Goal: Transaction & Acquisition: Purchase product/service

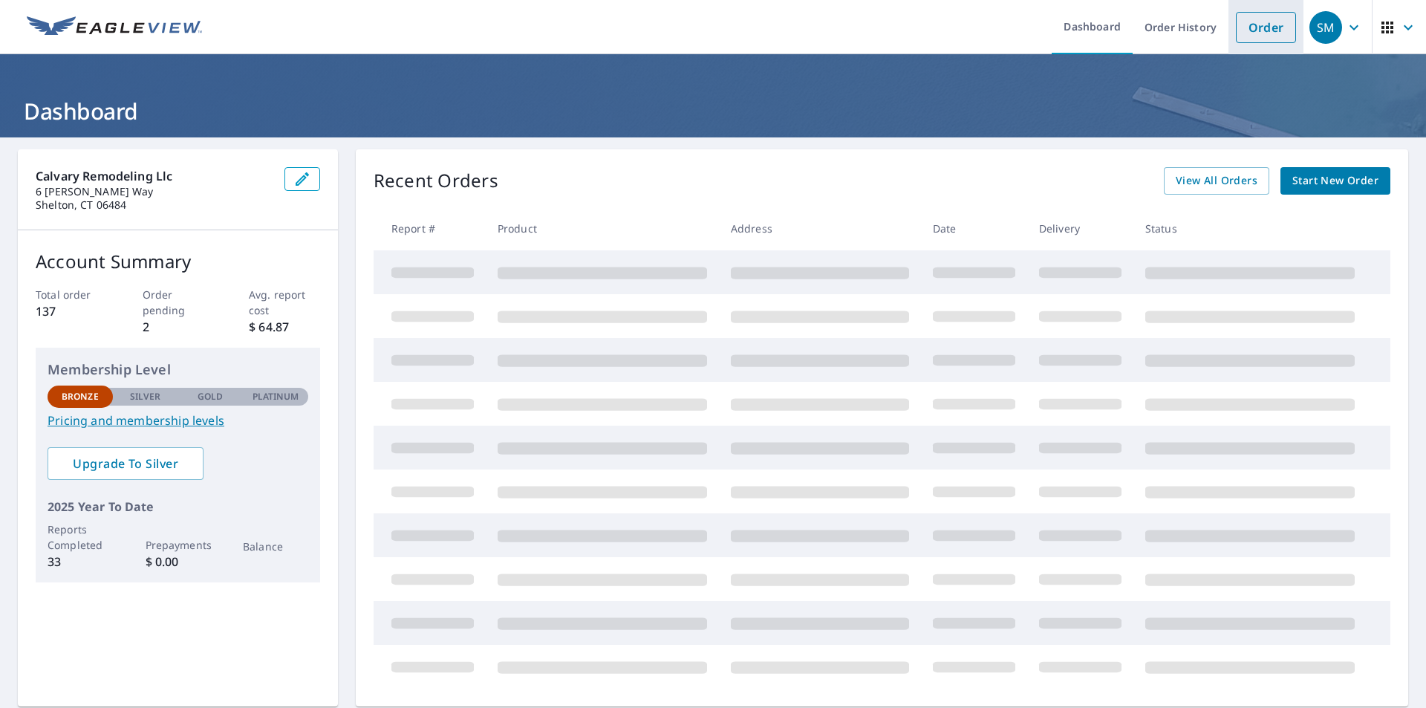
click at [1246, 34] on link "Order" at bounding box center [1265, 27] width 60 height 31
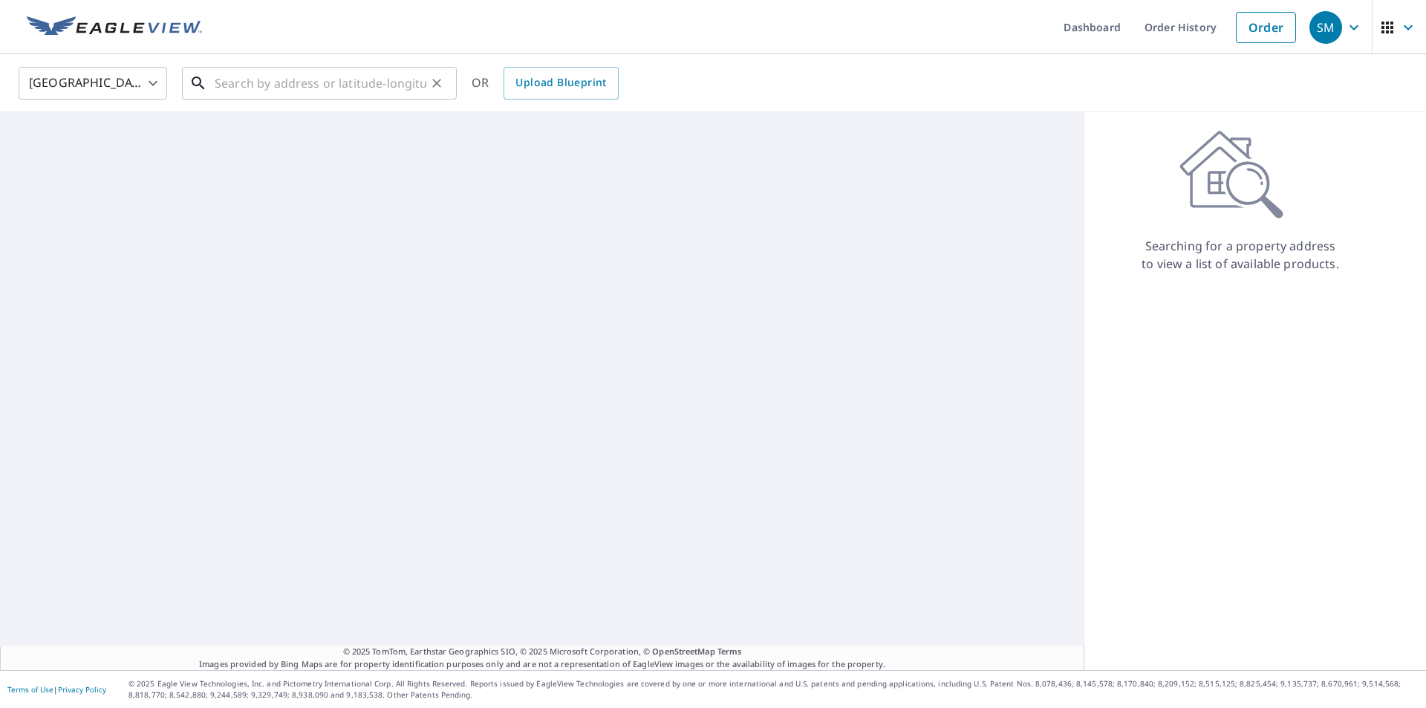
click at [307, 85] on input "text" at bounding box center [321, 83] width 212 height 42
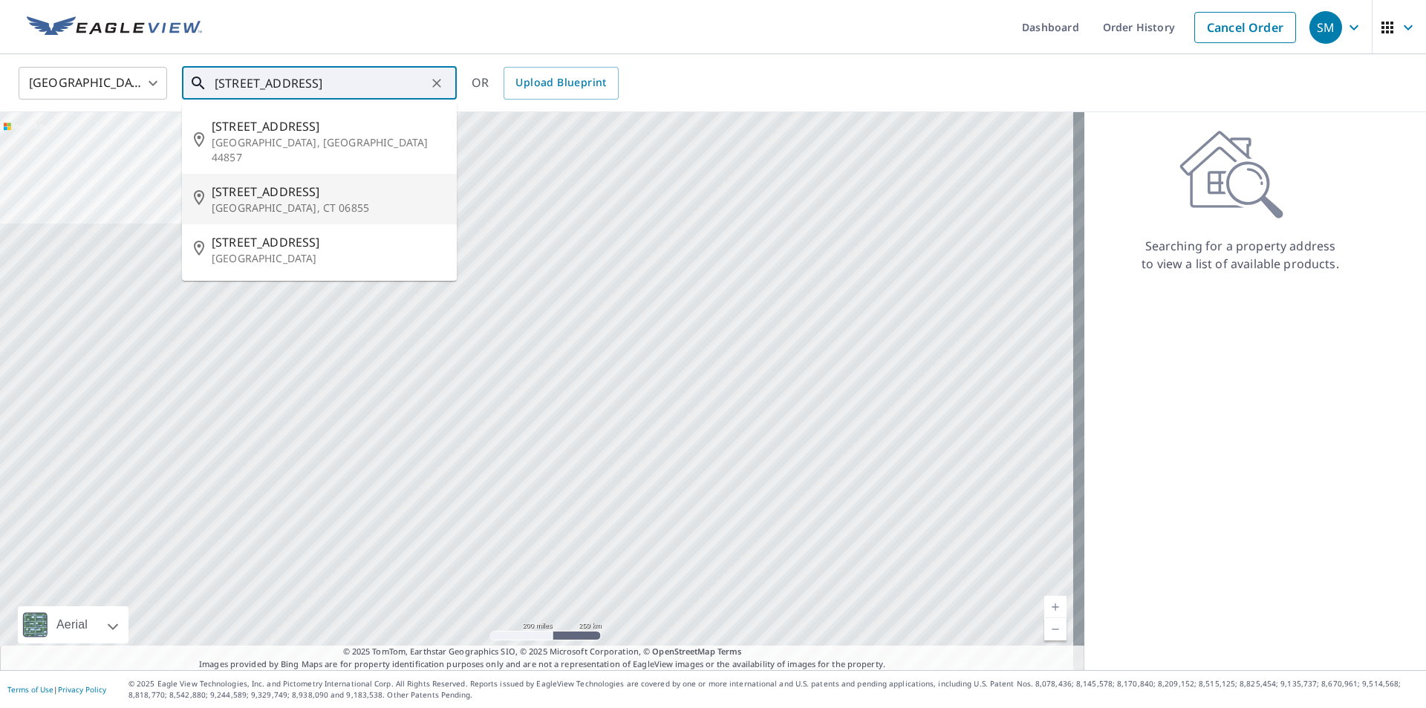
click at [255, 183] on span "[STREET_ADDRESS]" at bounding box center [328, 192] width 233 height 18
type input "[STREET_ADDRESS]"
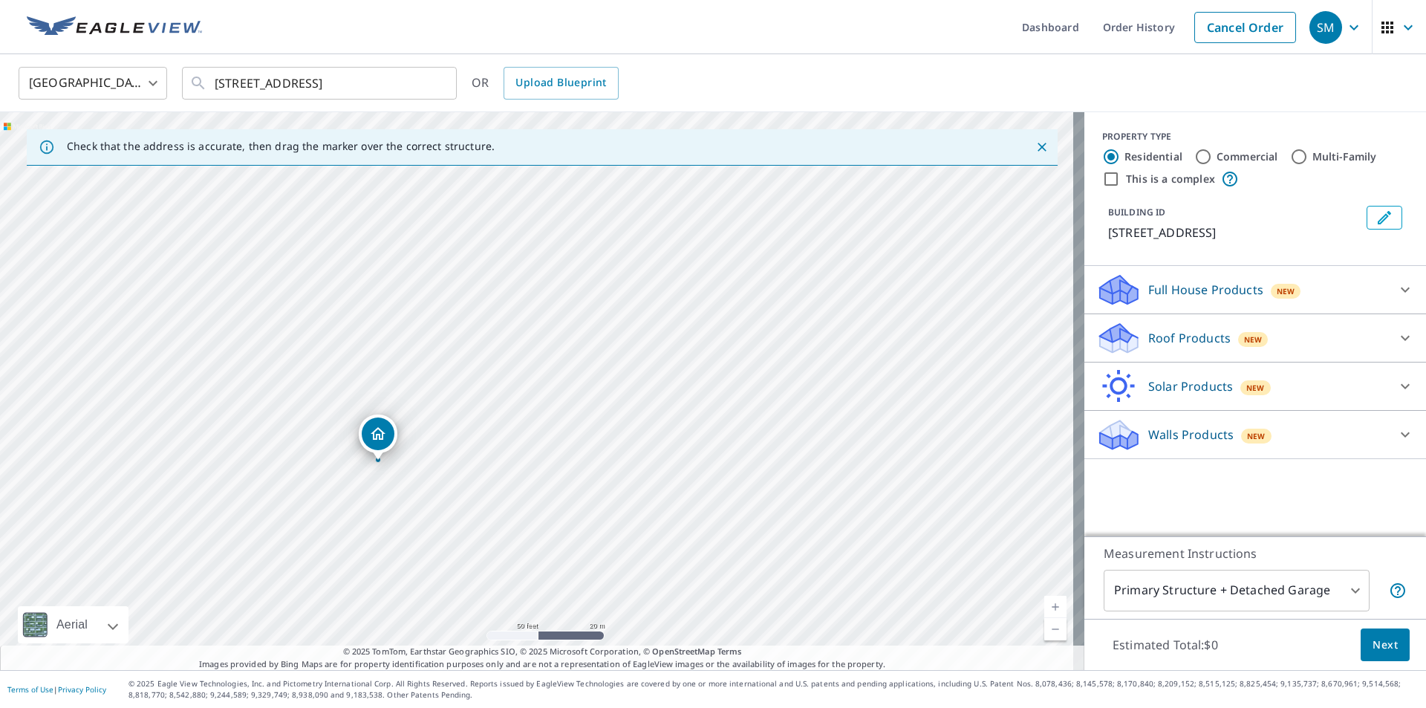
drag, startPoint x: 428, startPoint y: 453, endPoint x: 763, endPoint y: 406, distance: 338.1
click at [763, 406] on div "[STREET_ADDRESS]" at bounding box center [542, 391] width 1084 height 558
drag, startPoint x: 441, startPoint y: 419, endPoint x: 636, endPoint y: 359, distance: 203.4
click at [636, 359] on div "[STREET_ADDRESS]" at bounding box center [542, 391] width 1084 height 558
click at [1181, 339] on p "Roof Products" at bounding box center [1189, 338] width 82 height 18
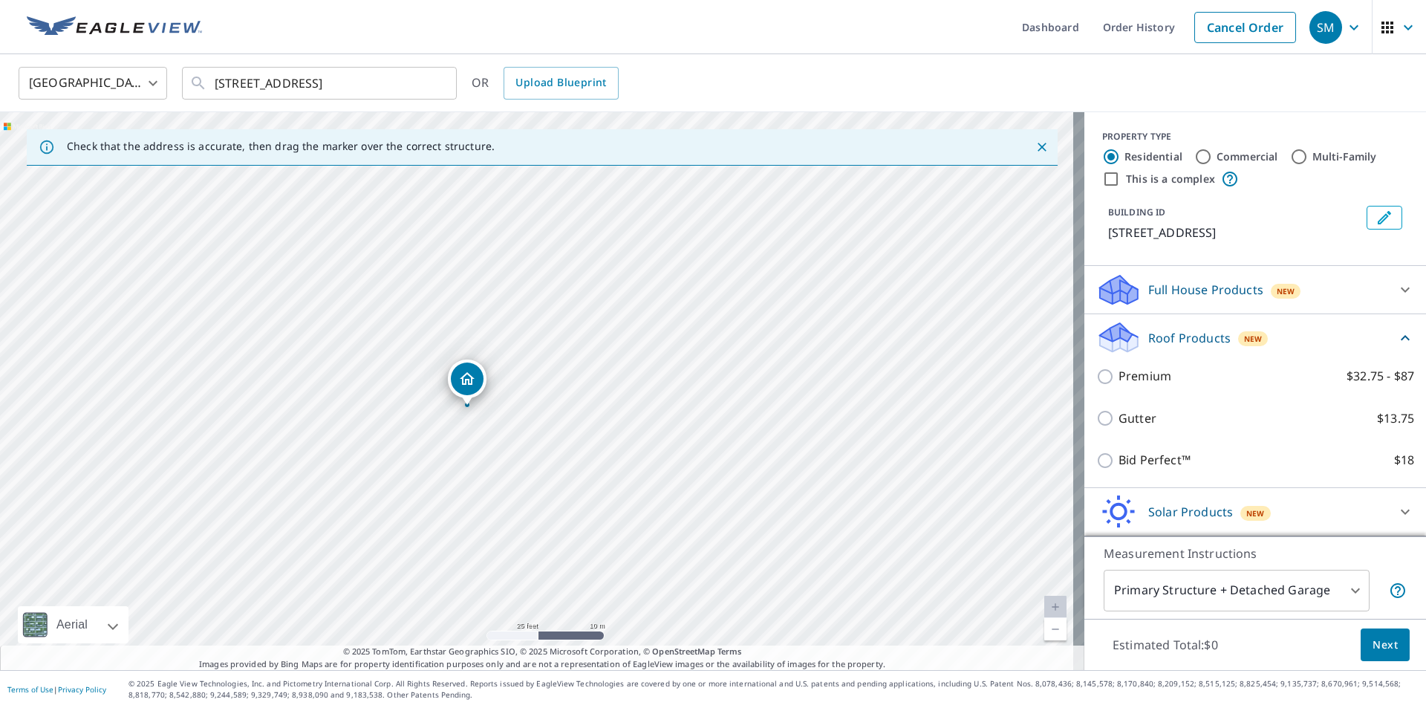
click at [1181, 339] on p "Roof Products" at bounding box center [1189, 338] width 82 height 18
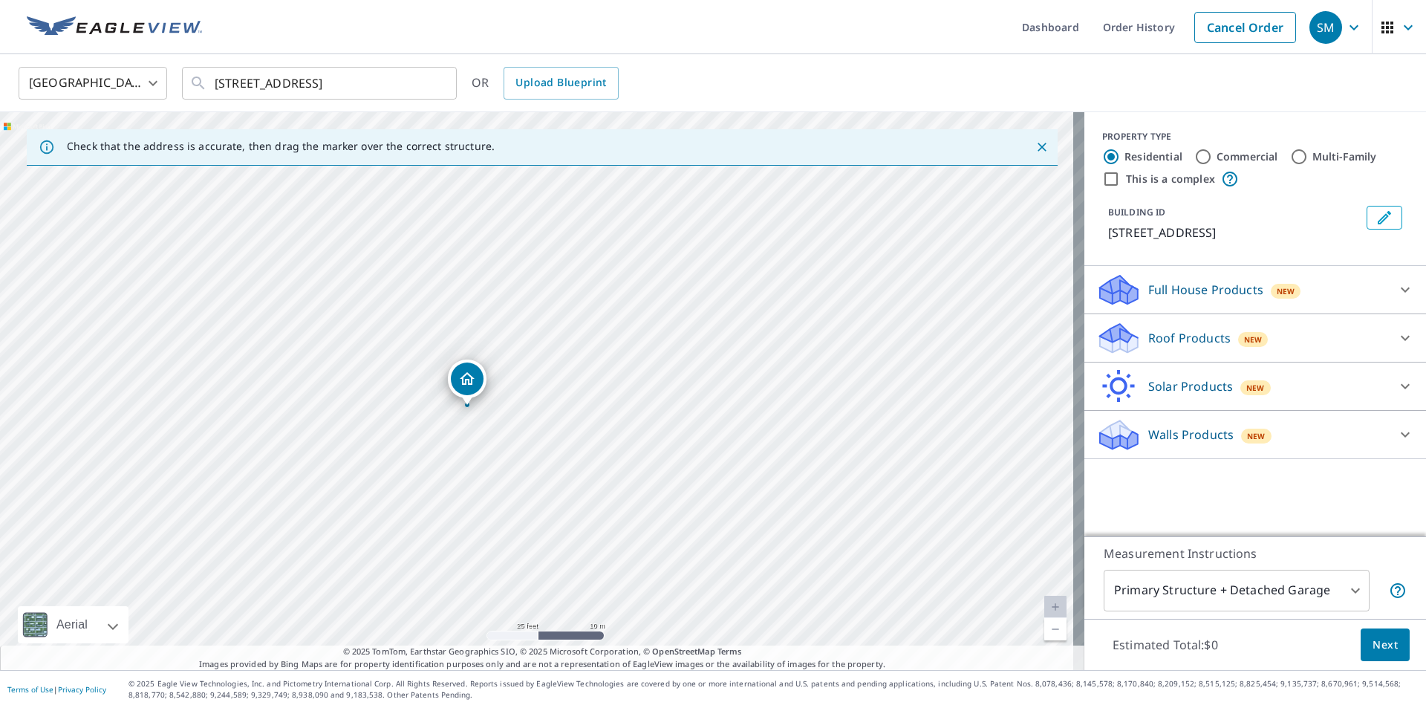
click at [1183, 434] on p "Walls Products" at bounding box center [1190, 434] width 85 height 18
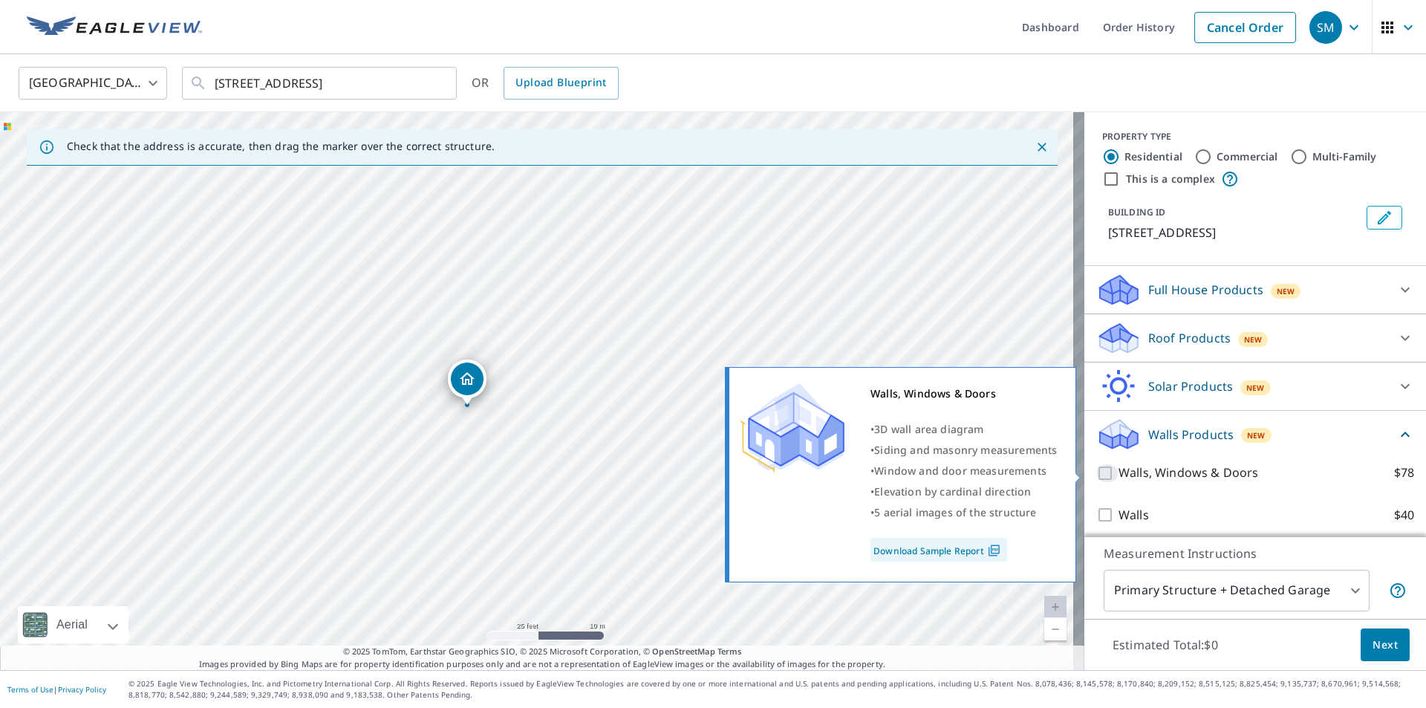
click at [1096, 472] on input "Walls, Windows & Doors $78" at bounding box center [1107, 473] width 22 height 18
checkbox input "true"
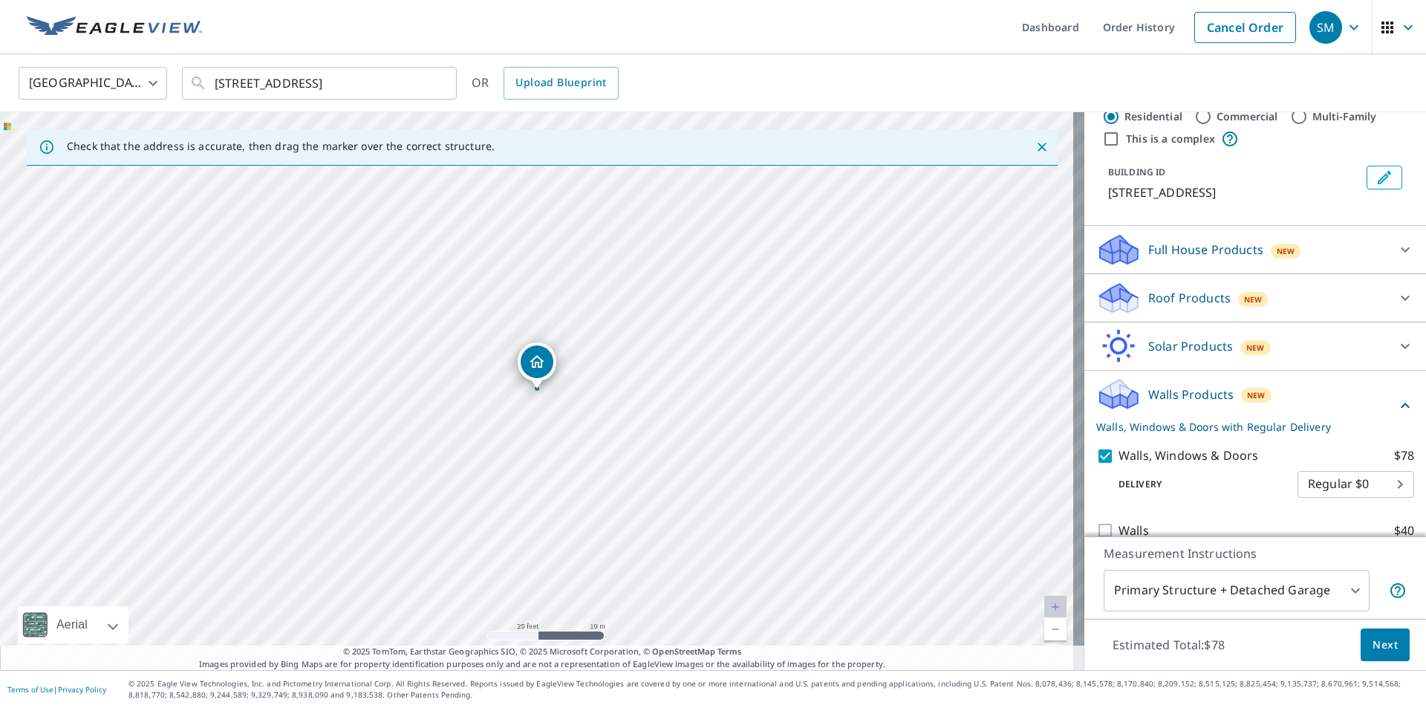
scroll to position [62, 0]
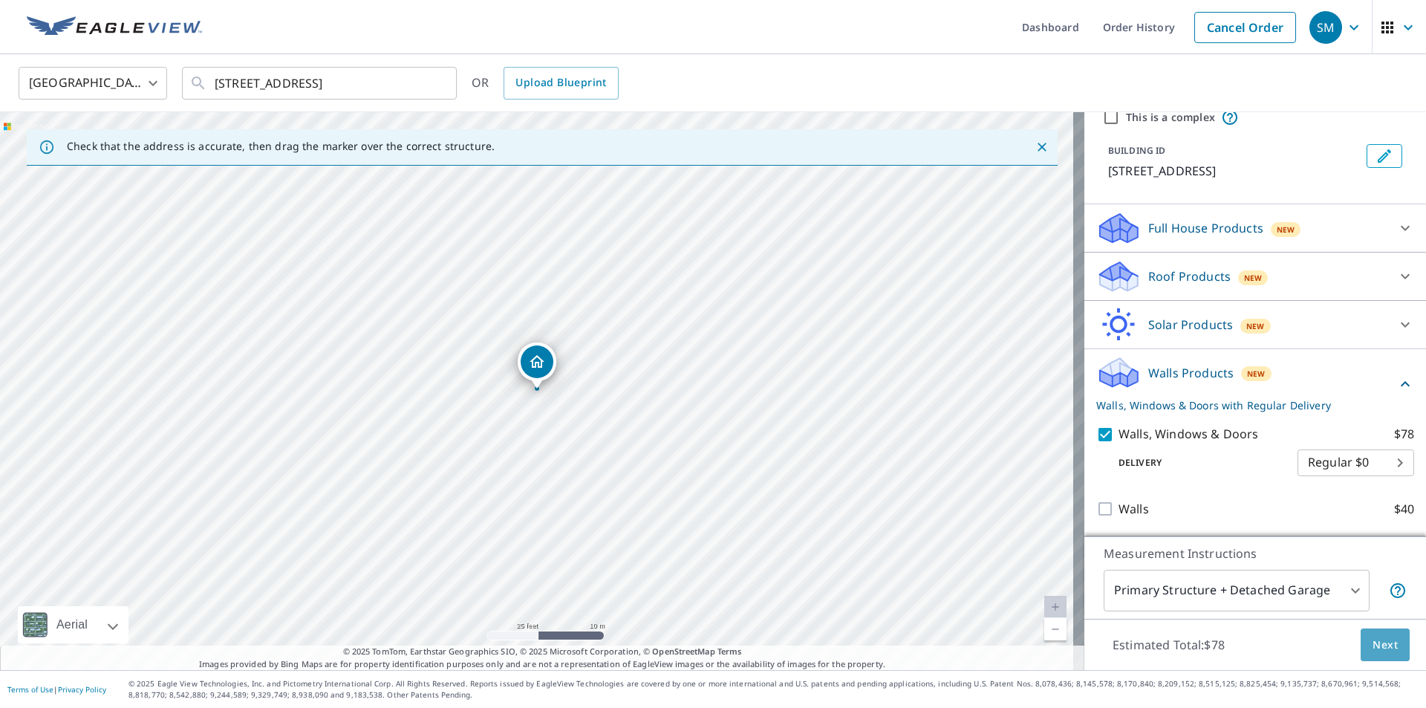
click at [1372, 648] on span "Next" at bounding box center [1384, 645] width 25 height 19
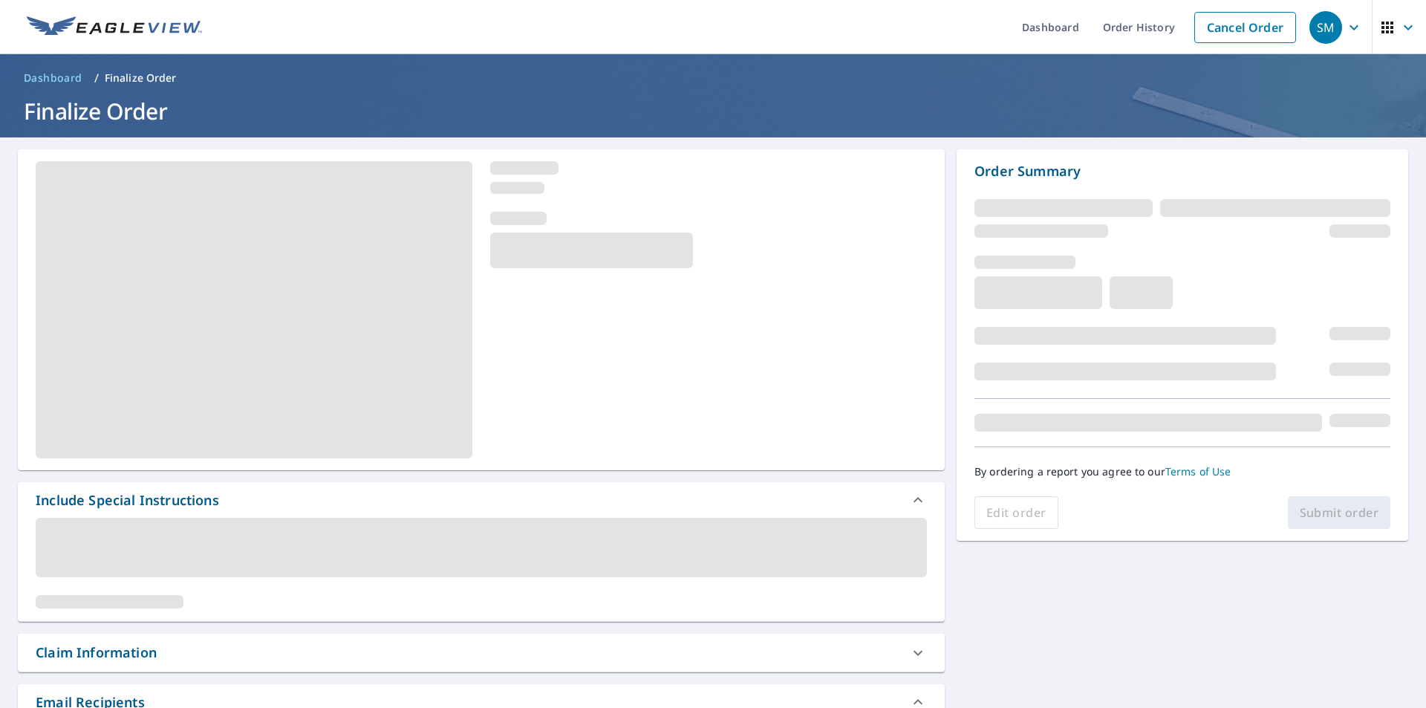
click at [395, 536] on span at bounding box center [481, 546] width 891 height 59
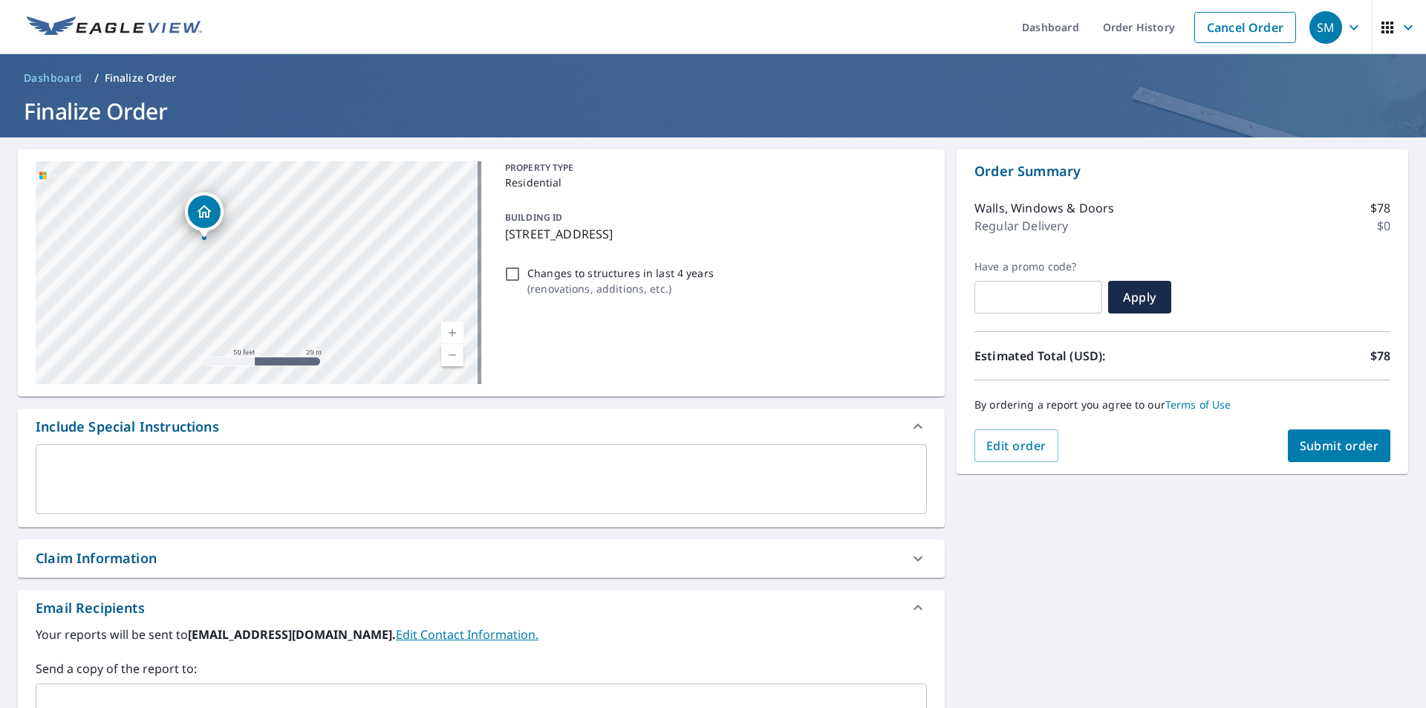
drag, startPoint x: 241, startPoint y: 274, endPoint x: 343, endPoint y: 298, distance: 105.2
click at [343, 298] on div "[STREET_ADDRESS]" at bounding box center [258, 272] width 445 height 223
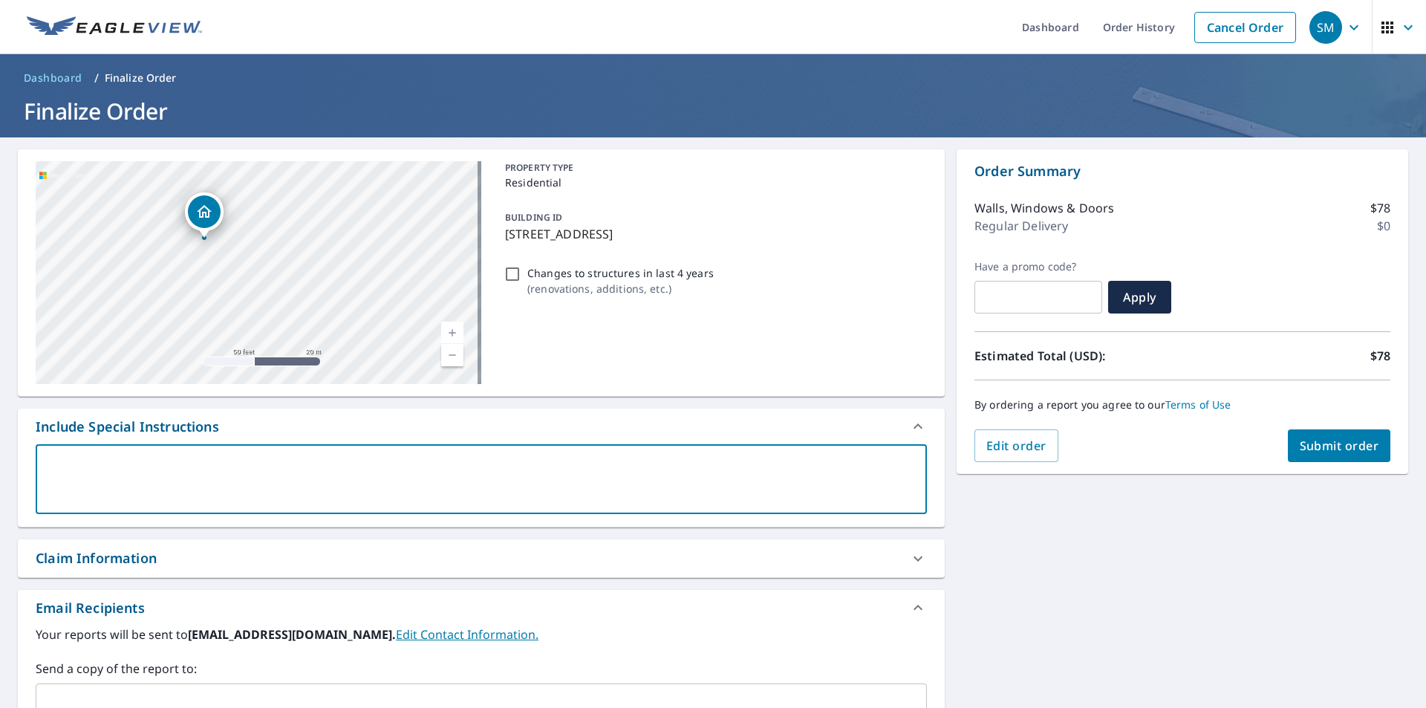
click at [305, 466] on textarea at bounding box center [481, 479] width 870 height 42
type textarea "M"
type textarea "x"
type textarea "Mi"
type textarea "x"
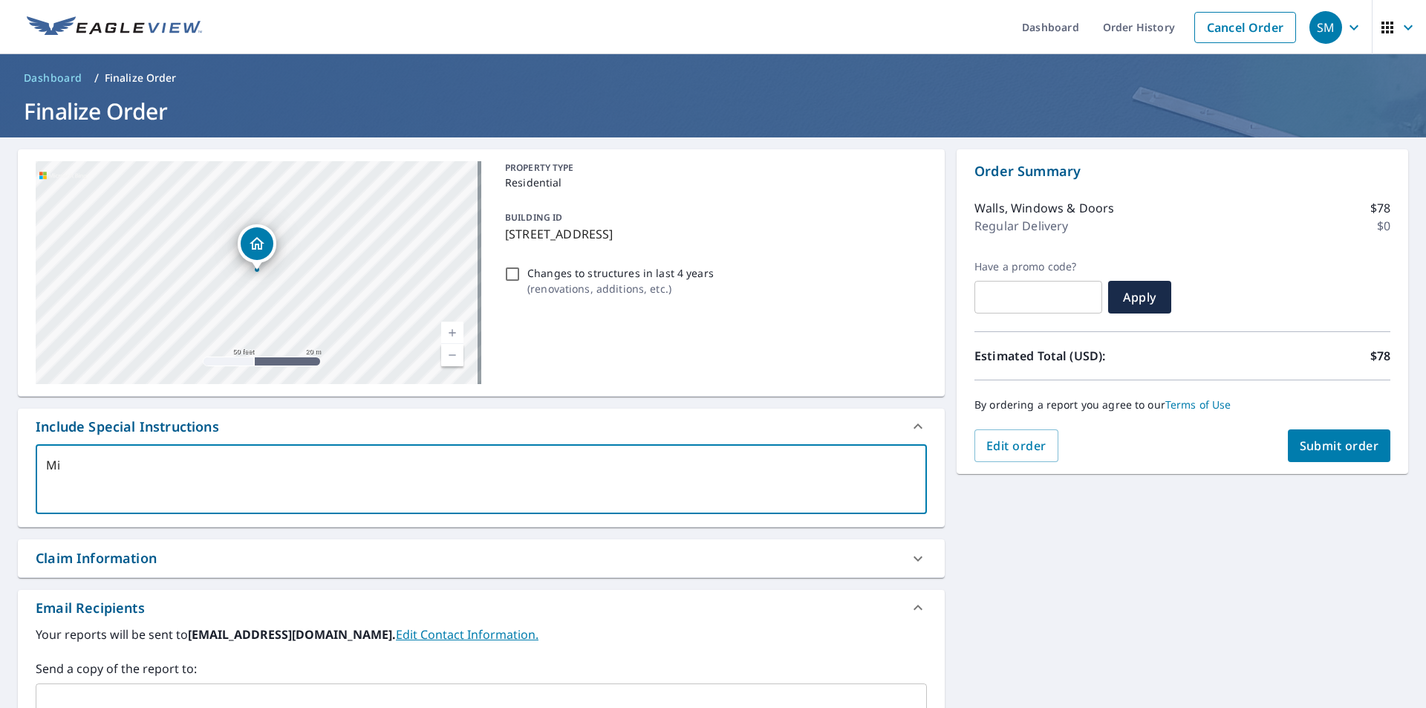
type textarea "Mil"
type textarea "x"
type textarea "Mill"
type textarea "x"
type textarea "[PERSON_NAME]"
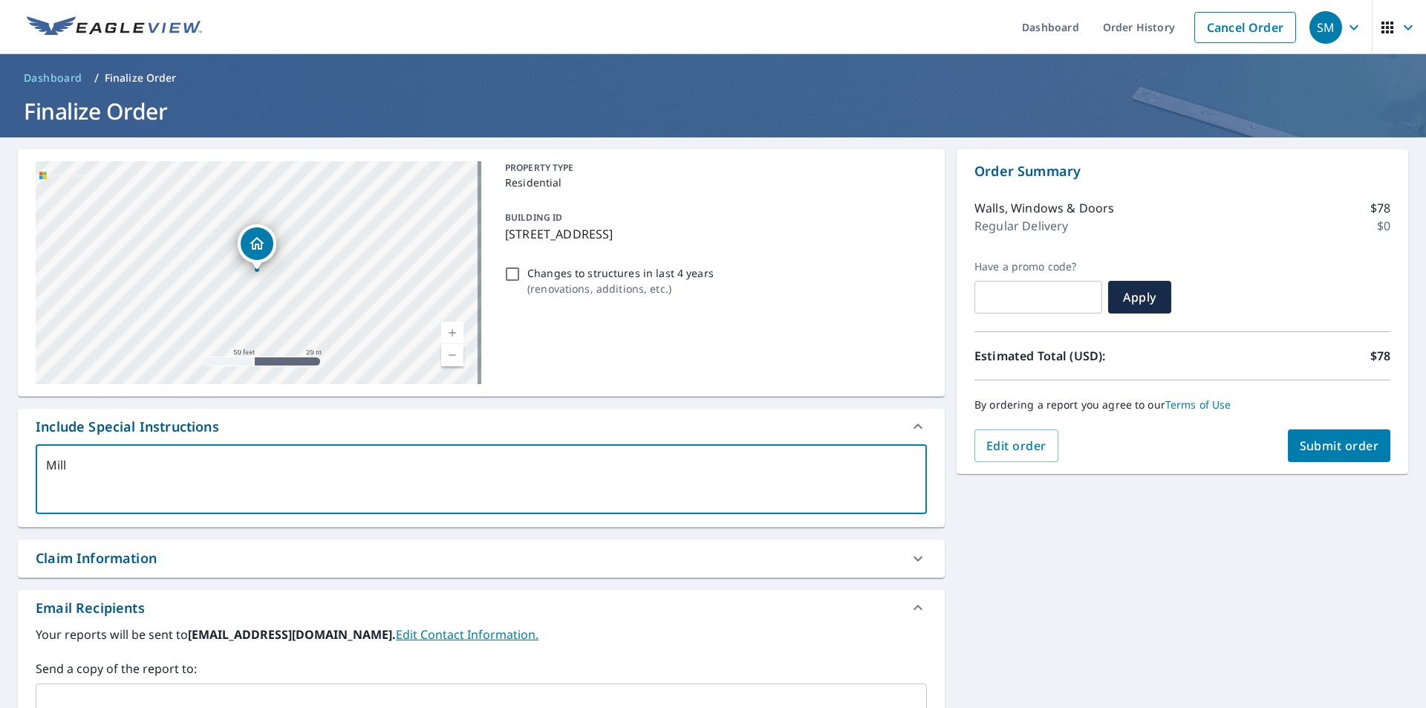
type textarea "x"
type textarea "[PERSON_NAME]"
type textarea "x"
type textarea "[PERSON_NAME] S"
type textarea "x"
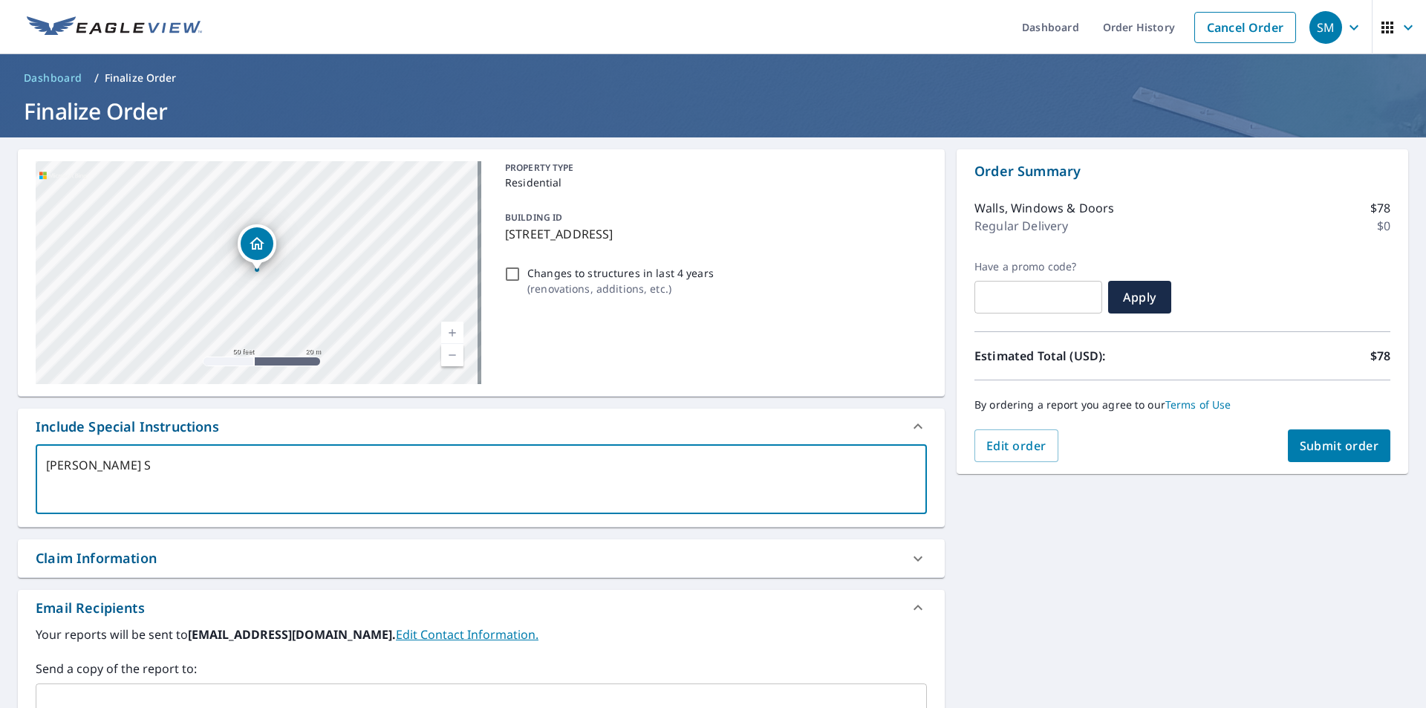
type textarea "[PERSON_NAME] Si"
type textarea "x"
type textarea "[PERSON_NAME]"
type textarea "x"
type textarea "[PERSON_NAME] Sidi"
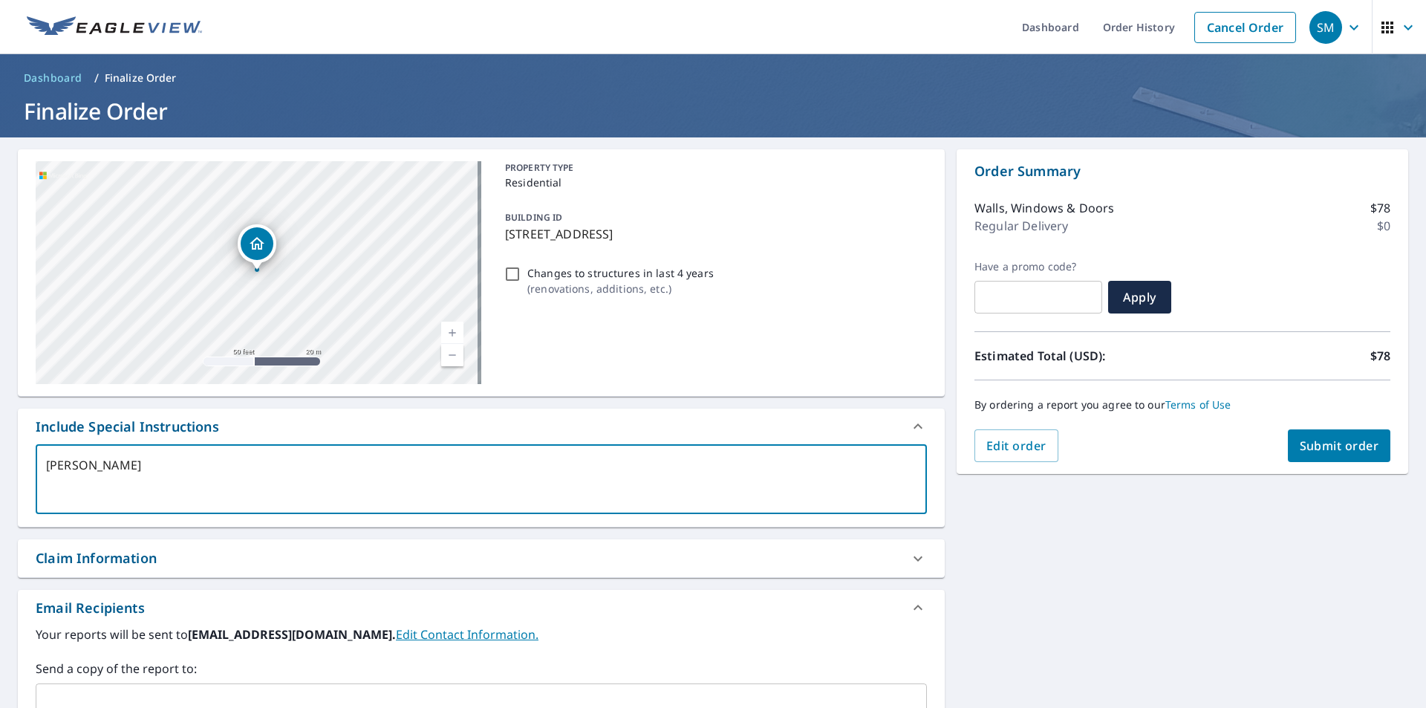
type textarea "x"
type textarea "[PERSON_NAME] Sidin"
type textarea "x"
type textarea "[PERSON_NAME] Siding"
type textarea "x"
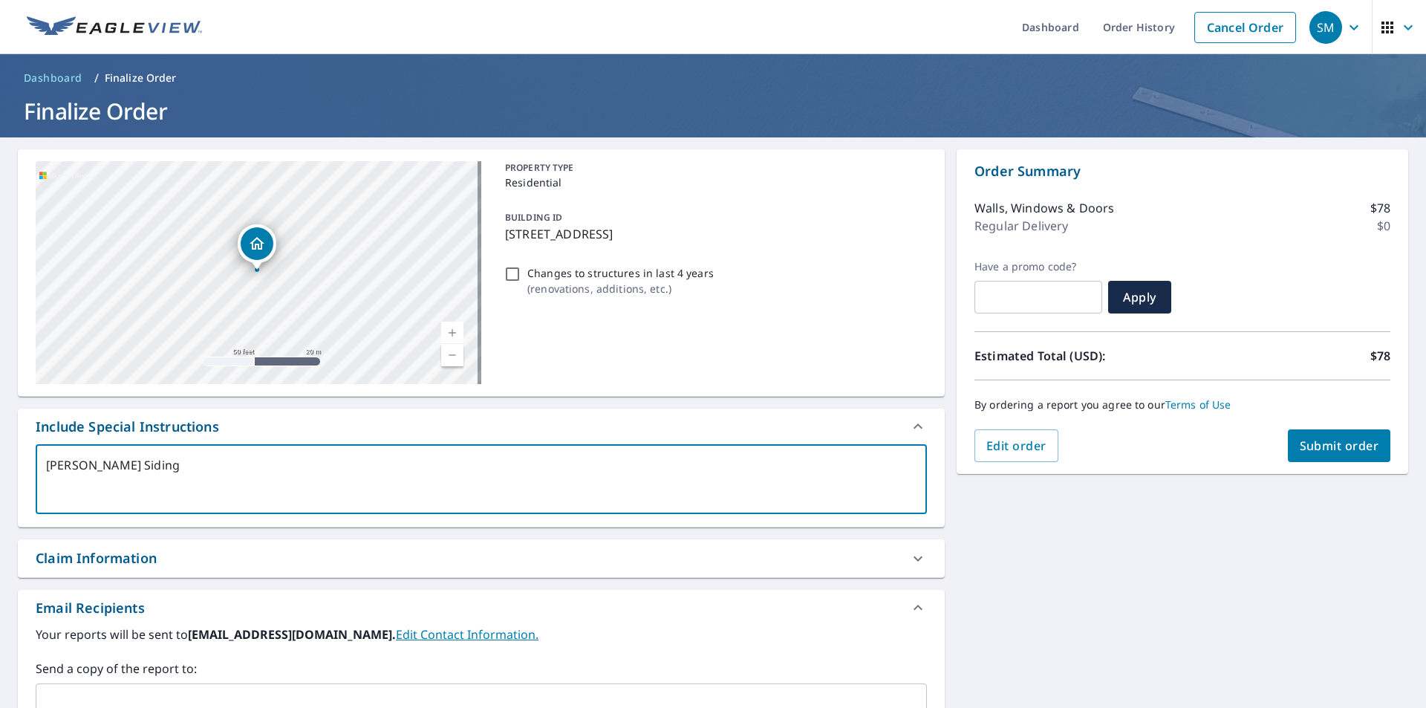
type textarea "[PERSON_NAME] Siding"
type textarea "x"
type textarea "[PERSON_NAME] Siding R"
type textarea "x"
type textarea "[PERSON_NAME] Siding Re"
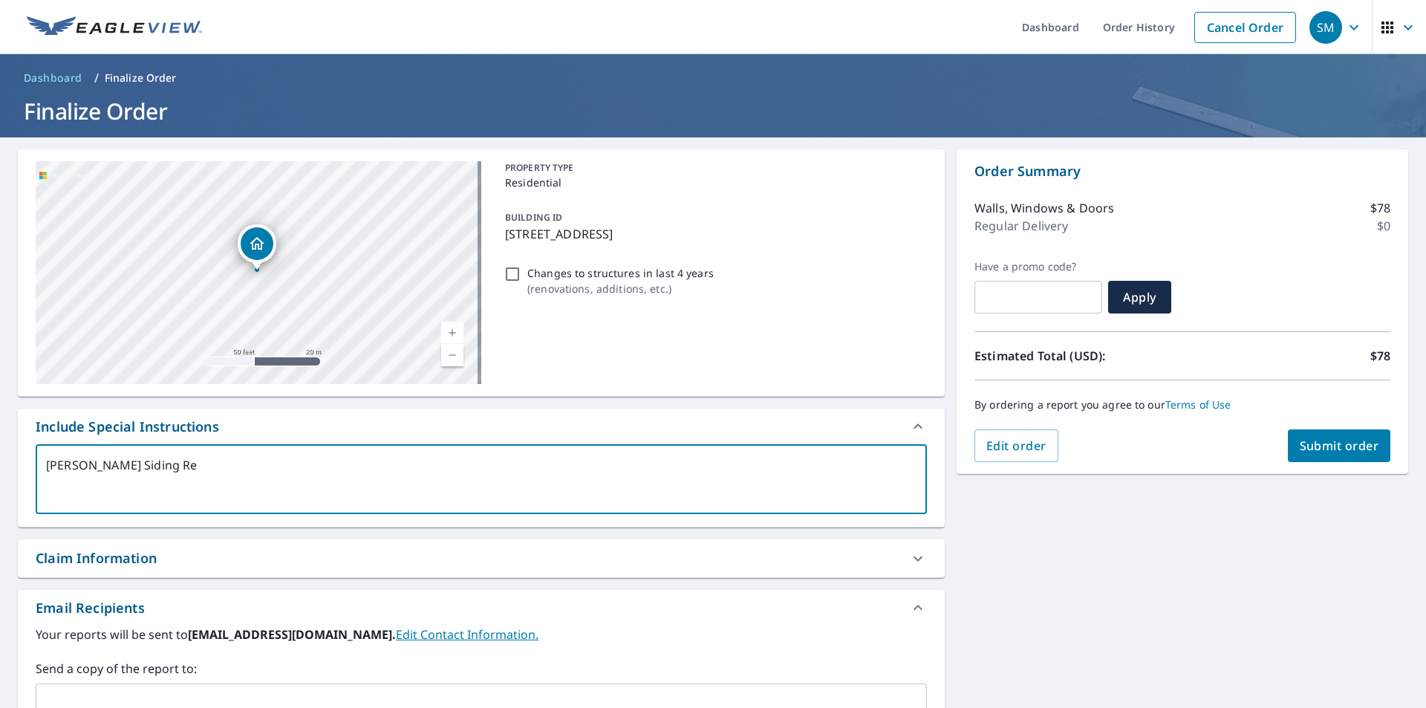
type textarea "x"
type textarea "[PERSON_NAME] Siding Rep"
type textarea "x"
type textarea "[PERSON_NAME] Siding Repo"
type textarea "x"
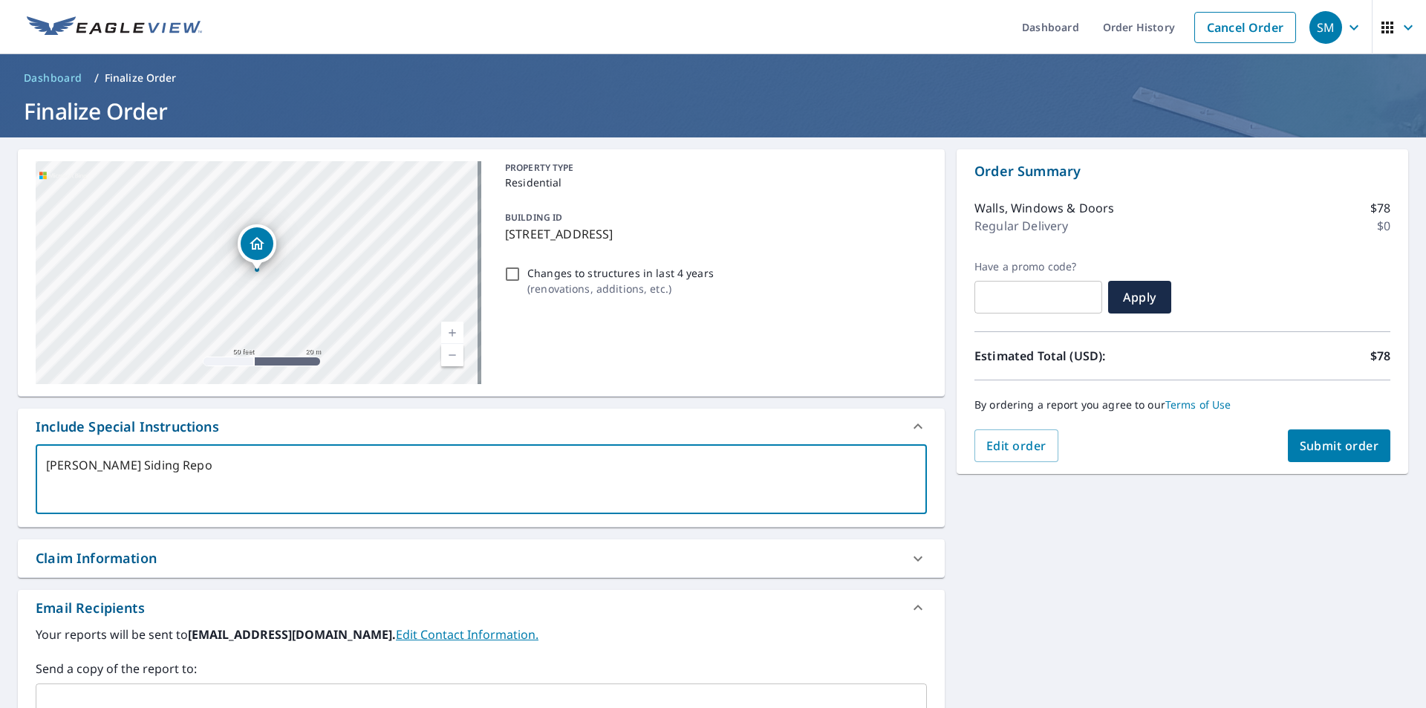
type textarea "[PERSON_NAME] Siding Repor"
type textarea "x"
type textarea "[PERSON_NAME] Siding Report"
type textarea "x"
type textarea "[PERSON_NAME] Siding Report"
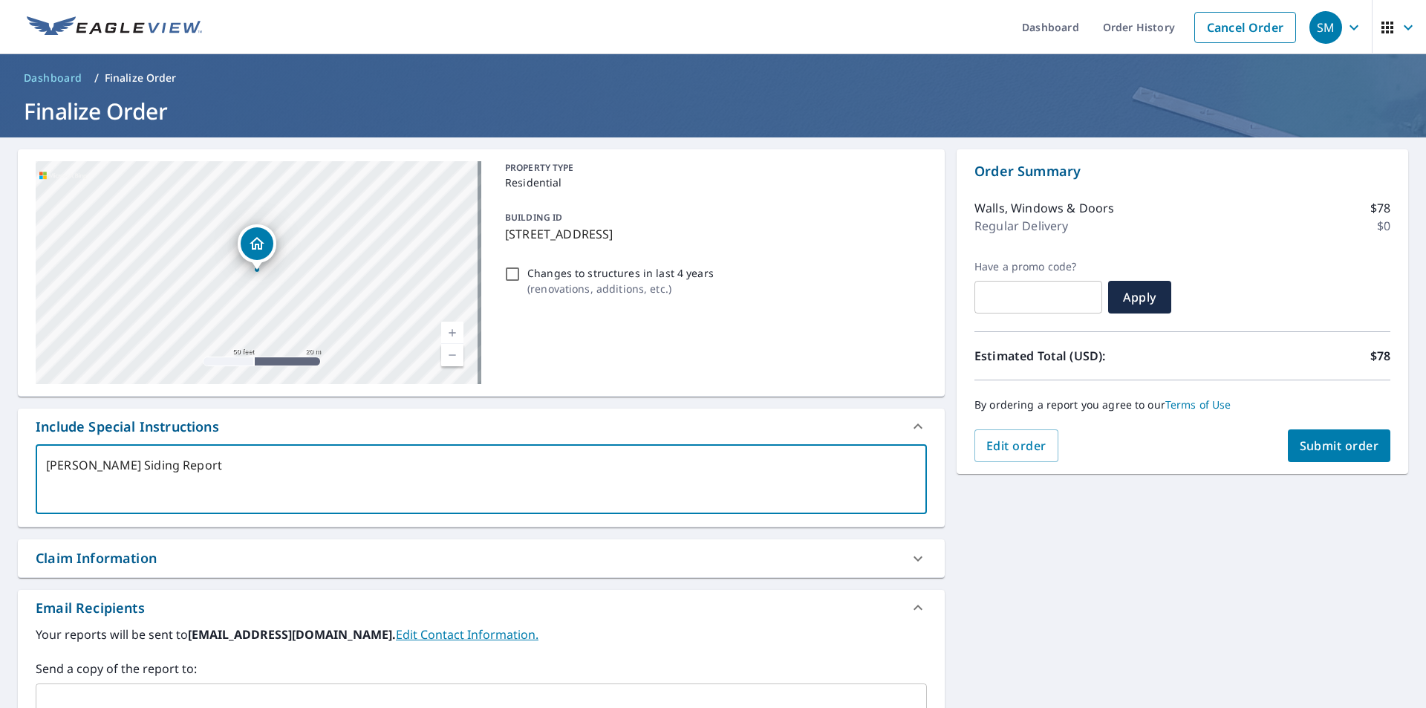
click at [1327, 448] on span "Submit order" at bounding box center [1338, 445] width 79 height 16
type textarea "x"
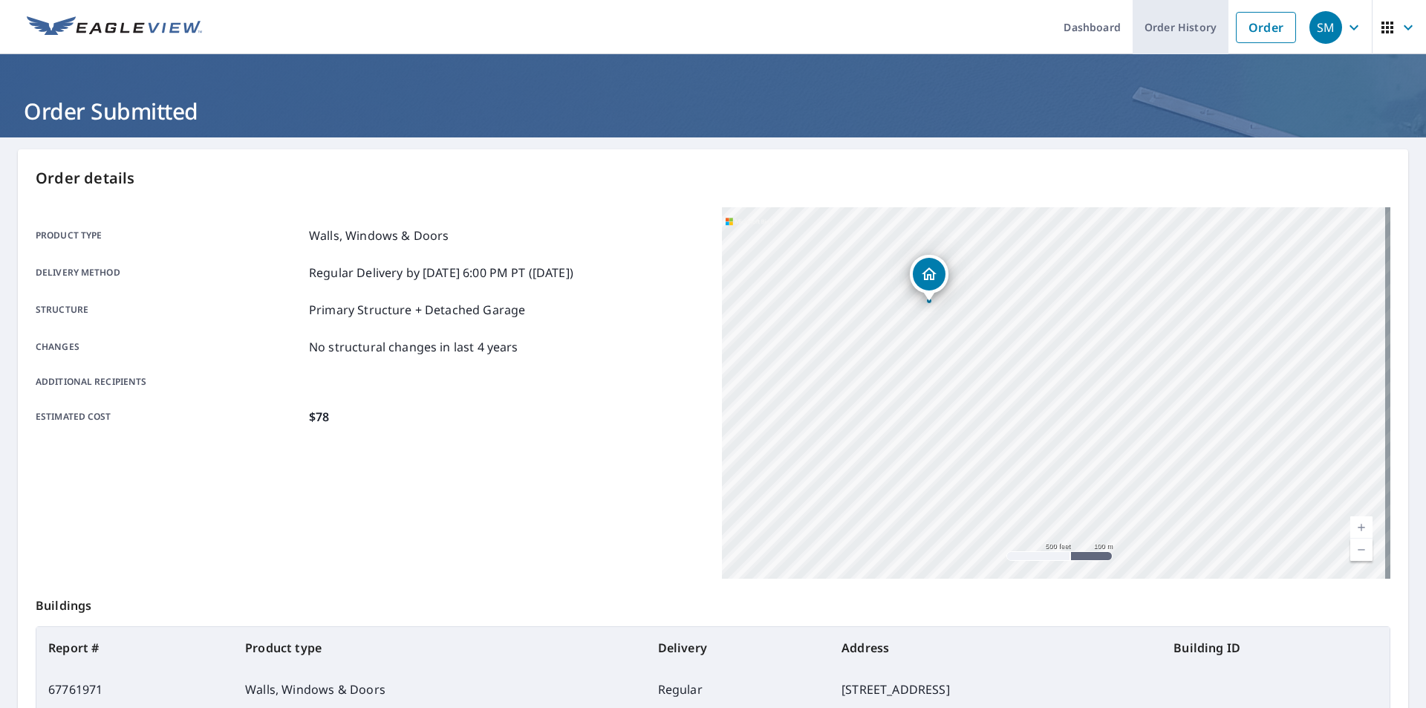
click at [1159, 31] on link "Order History" at bounding box center [1180, 27] width 96 height 54
